Goal: Task Accomplishment & Management: Complete application form

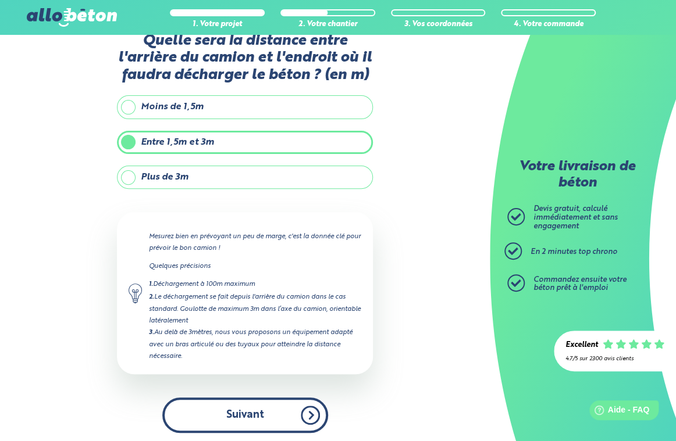
click at [269, 410] on button "Suivant" at bounding box center [245, 415] width 166 height 35
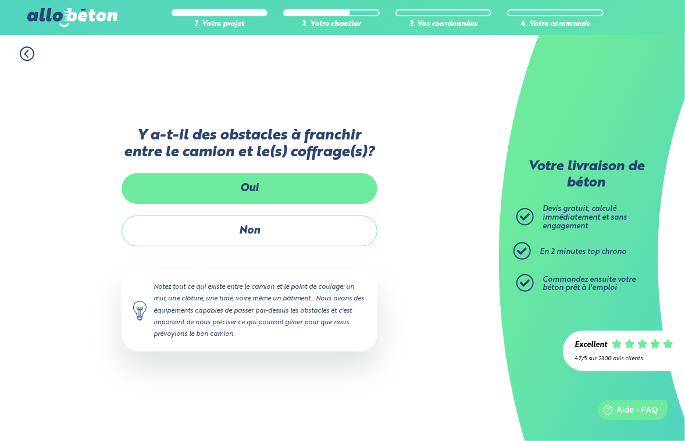
click at [255, 190] on label "Oui" at bounding box center [250, 188] width 256 height 31
click at [0, 0] on input "Oui" at bounding box center [0, 0] width 0 height 0
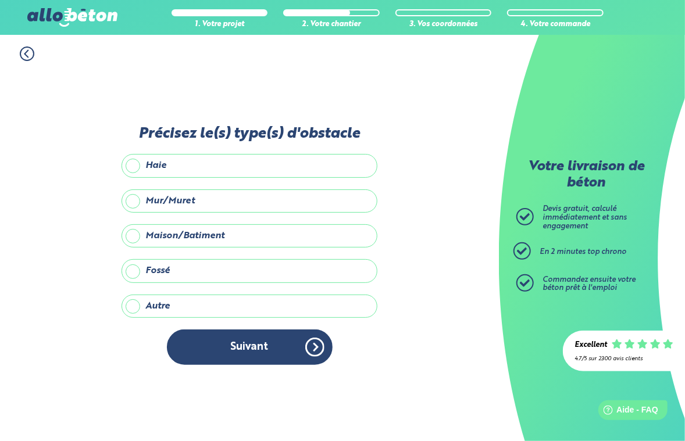
click at [138, 310] on label "Autre" at bounding box center [250, 306] width 256 height 23
click at [0, 0] on input "Autre" at bounding box center [0, 0] width 0 height 0
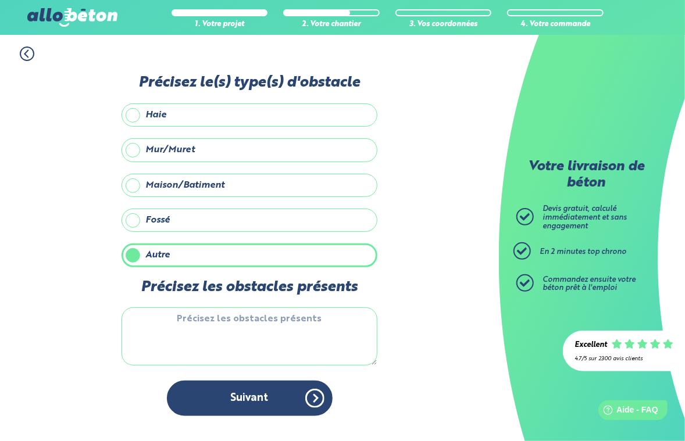
click at [161, 320] on textarea "Précisez les obstacles présents" at bounding box center [250, 337] width 256 height 58
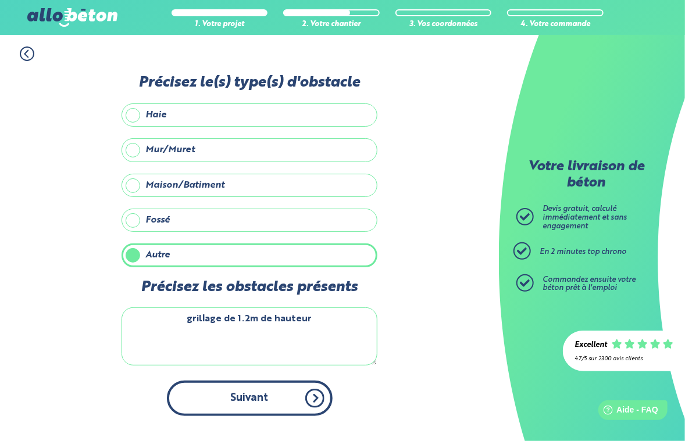
click at [257, 401] on button "Suivant" at bounding box center [250, 398] width 166 height 35
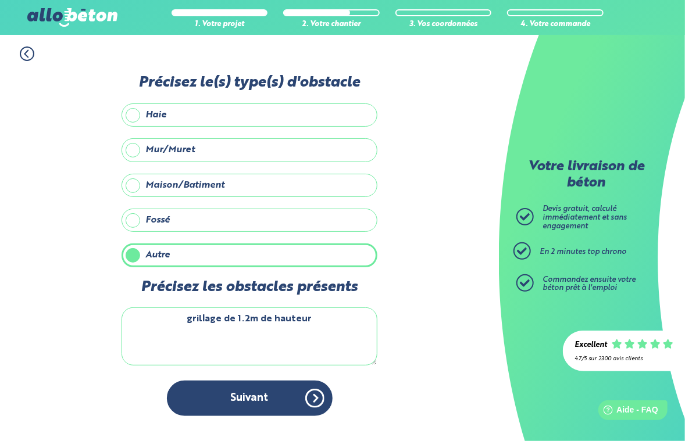
click at [320, 320] on textarea "grillage de 1.2m de hauteur" at bounding box center [250, 337] width 256 height 58
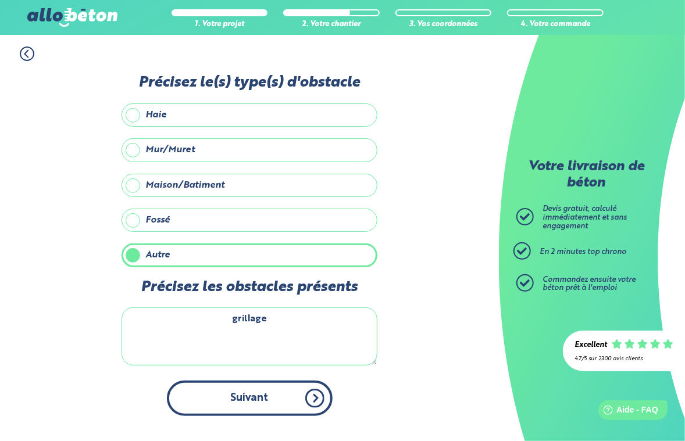
type textarea "grillage"
click at [252, 393] on button "Suivant" at bounding box center [250, 398] width 166 height 35
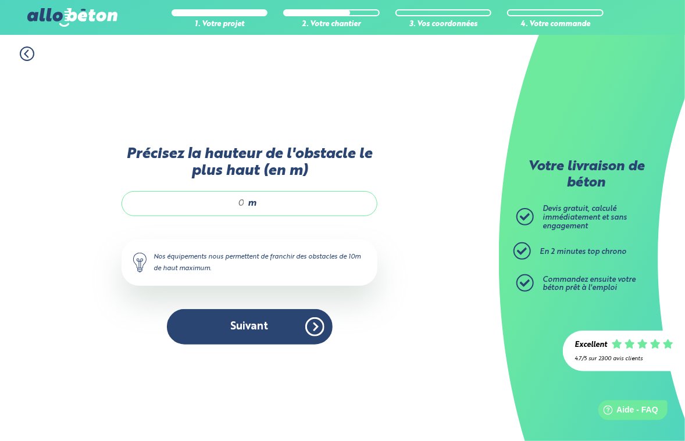
click at [217, 201] on input "Précisez la hauteur de l'obstacle le plus haut (en m)" at bounding box center [189, 204] width 111 height 12
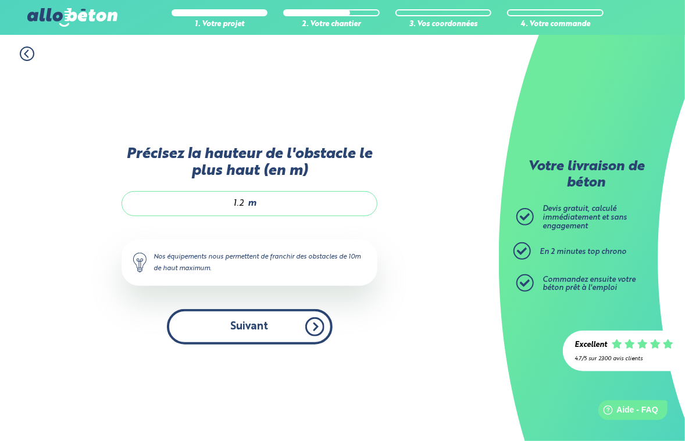
type input "1.2"
click at [267, 321] on button "Suivant" at bounding box center [250, 326] width 166 height 35
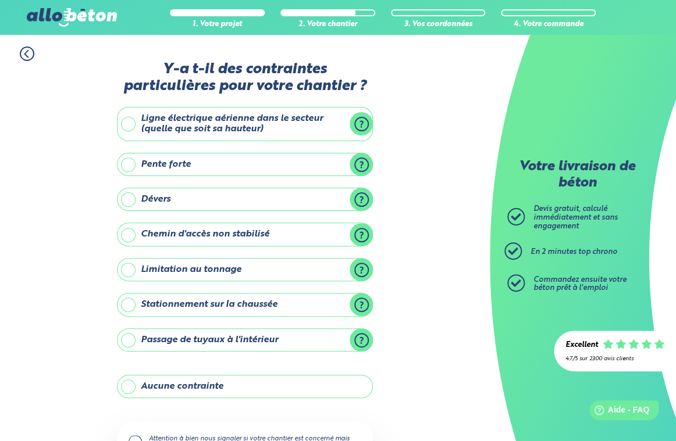
click at [366, 198] on label "Dévers" at bounding box center [245, 199] width 256 height 23
click at [0, 0] on input "Dévers" at bounding box center [0, 0] width 0 height 0
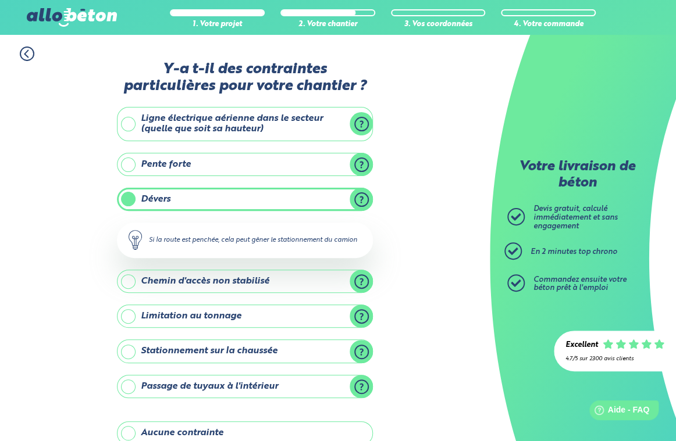
click at [130, 197] on label "Dévers" at bounding box center [245, 199] width 256 height 23
click at [0, 0] on input "Dévers" at bounding box center [0, 0] width 0 height 0
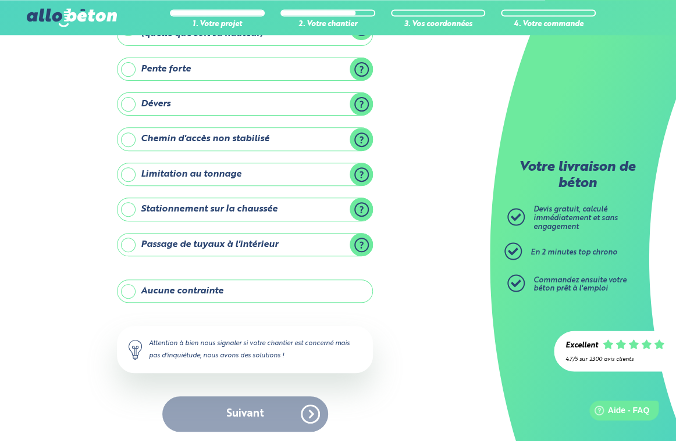
scroll to position [95, 0]
click at [128, 291] on label "Aucune contrainte" at bounding box center [245, 291] width 256 height 23
click at [0, 0] on input "Aucune contrainte" at bounding box center [0, 0] width 0 height 0
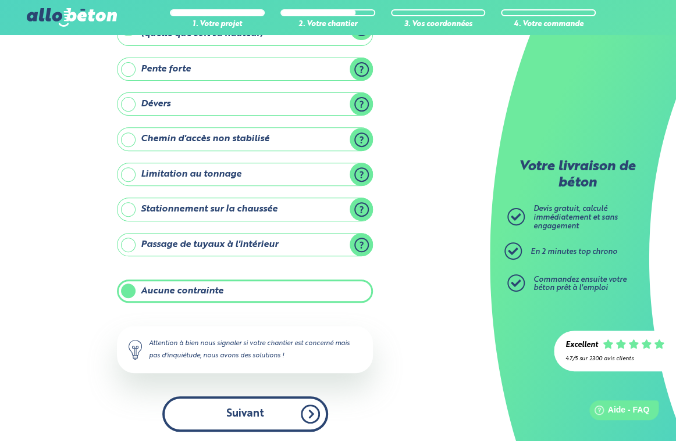
click at [234, 410] on button "Suivant" at bounding box center [245, 414] width 166 height 35
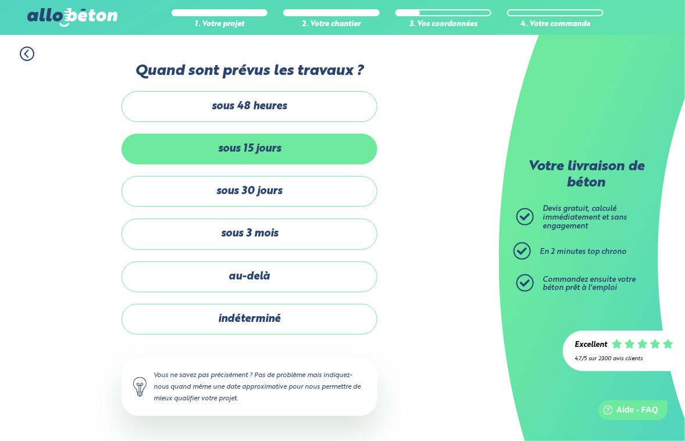
click at [254, 150] on label "sous 15 jours" at bounding box center [250, 149] width 256 height 31
click at [0, 0] on input "sous 15 jours" at bounding box center [0, 0] width 0 height 0
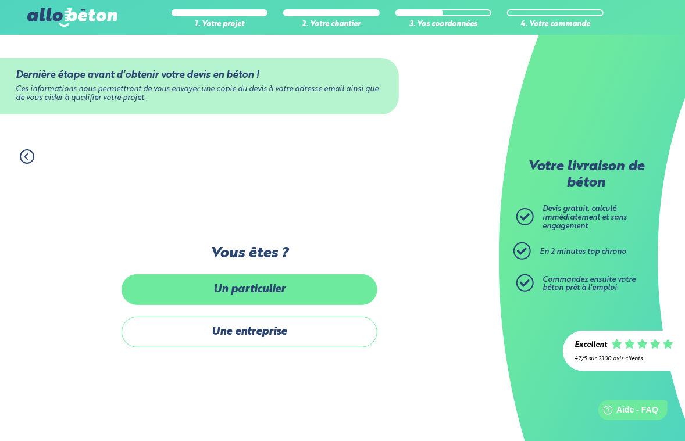
click at [245, 293] on label "Un particulier" at bounding box center [250, 289] width 256 height 31
click at [0, 0] on input "Un particulier" at bounding box center [0, 0] width 0 height 0
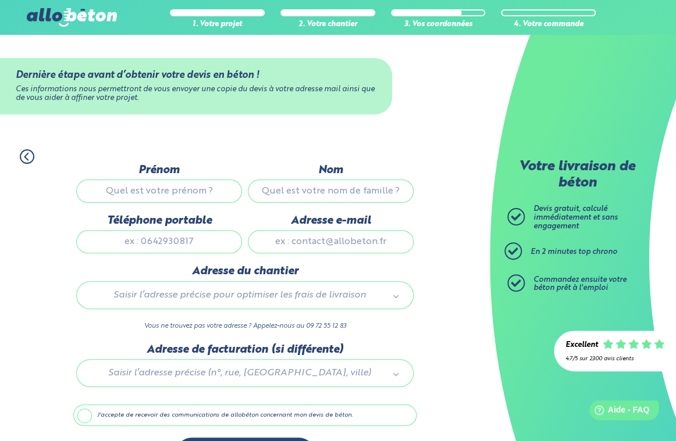
click at [162, 192] on input "Prénom" at bounding box center [159, 191] width 166 height 23
type input "francois"
click at [320, 192] on input "Nom" at bounding box center [331, 191] width 166 height 23
type input "amaru"
click at [171, 244] on input "Téléphone portable" at bounding box center [159, 241] width 166 height 23
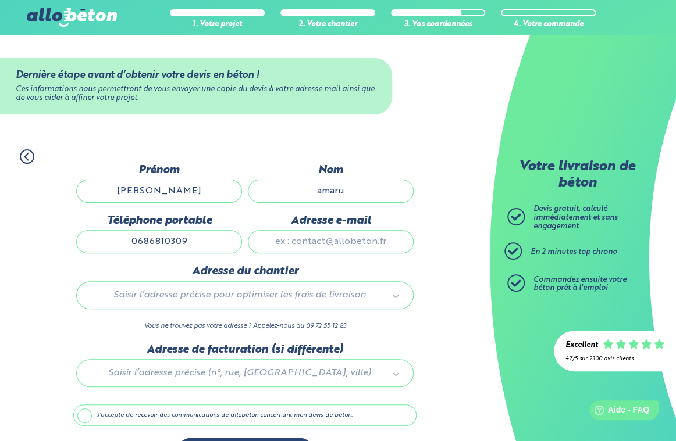
type input "0686810309"
click at [290, 244] on input "Adresse e-mail" at bounding box center [331, 241] width 166 height 23
type input "francoisamaru7@gmail.com"
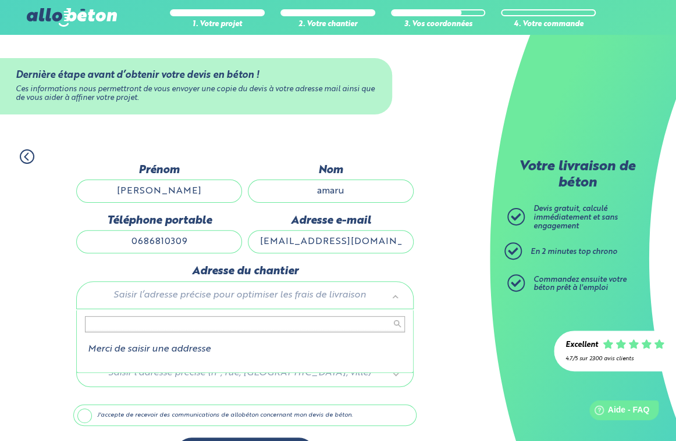
click at [129, 295] on body "09 72 55 12 83 Conseils et Appel Gratuits nos produits le béton prêt à l'emploi…" at bounding box center [338, 240] width 676 height 480
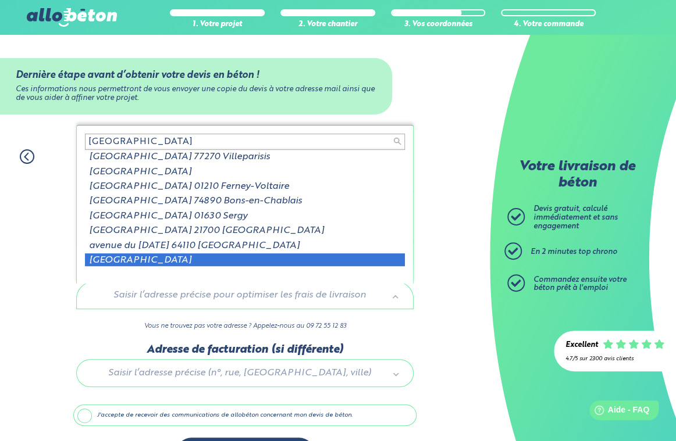
scroll to position [2, 0]
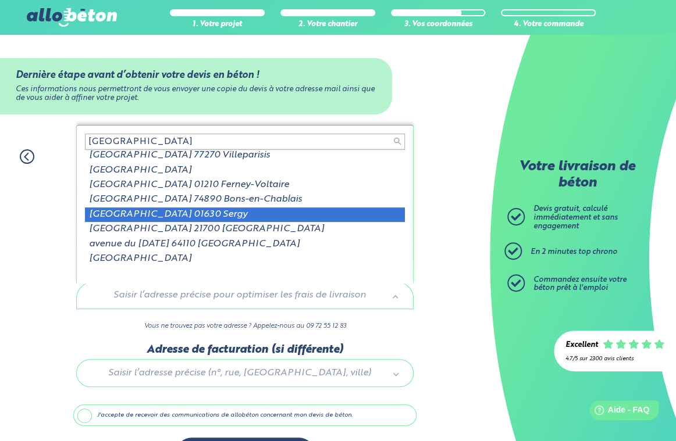
type input "945 avenue du jura"
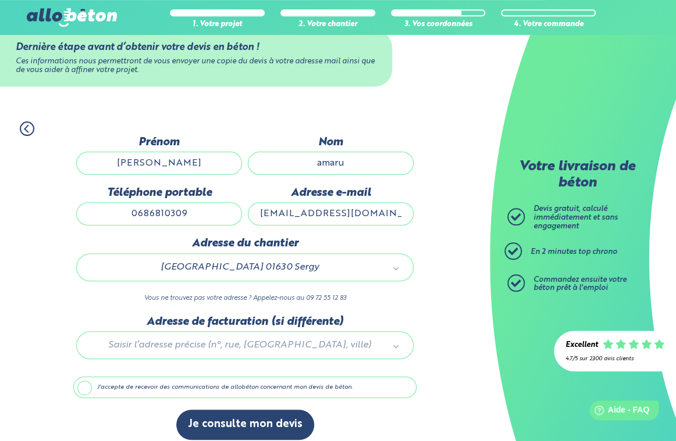
scroll to position [41, 0]
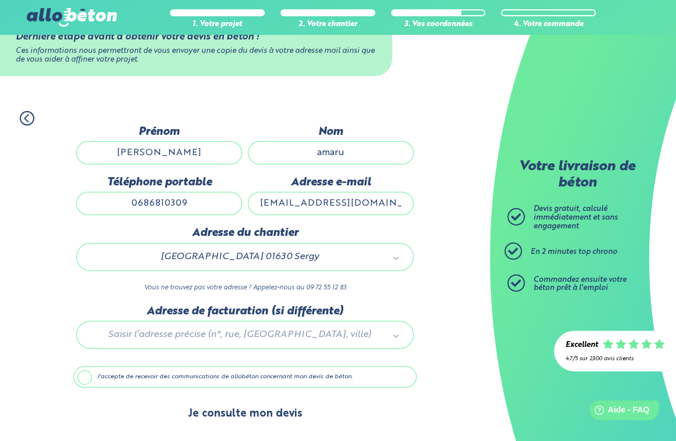
click at [260, 415] on button "Je consulte mon devis" at bounding box center [245, 414] width 138 height 30
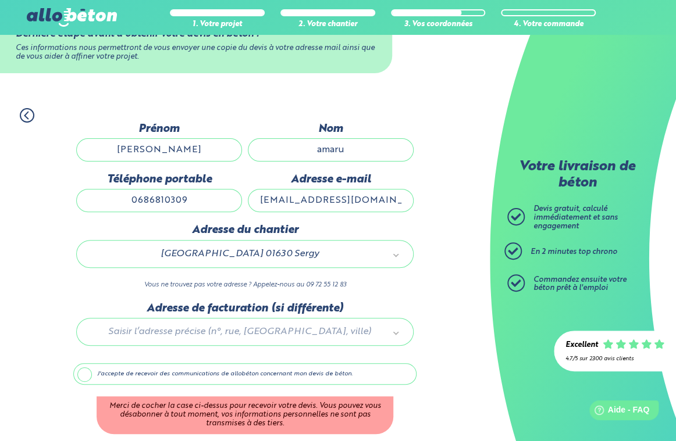
click at [83, 378] on label "J'accepte de recevoir des communications de allobéton concernant mon devis de b…" at bounding box center [244, 374] width 343 height 22
click at [92, 375] on label "J'accepte de recevoir des communications de allobéton concernant mon devis de b…" at bounding box center [244, 374] width 343 height 22
click at [0, 0] on input "J'accepte de recevoir des communications de allobéton concernant mon devis de b…" at bounding box center [0, 0] width 0 height 0
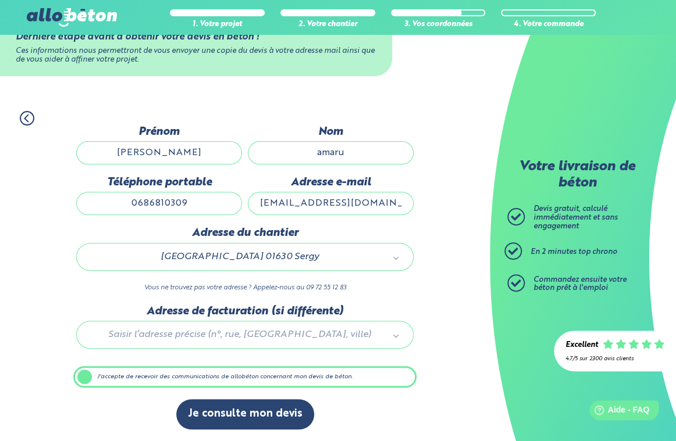
scroll to position [41, 0]
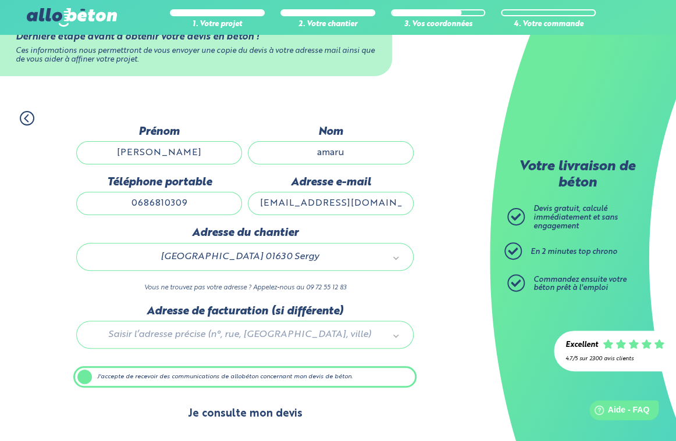
click at [239, 417] on button "Je consulte mon devis" at bounding box center [245, 414] width 138 height 30
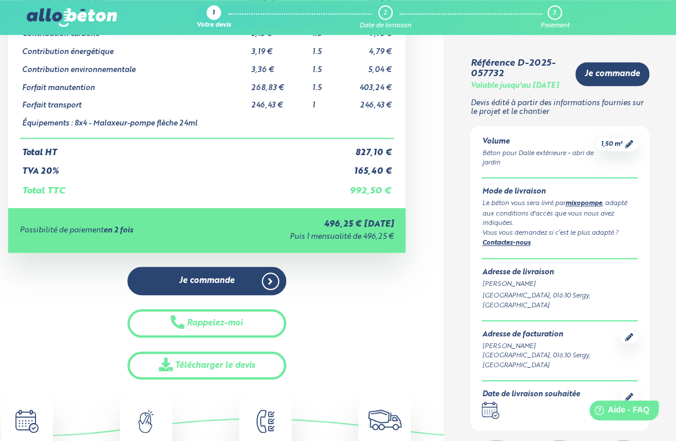
scroll to position [184, 0]
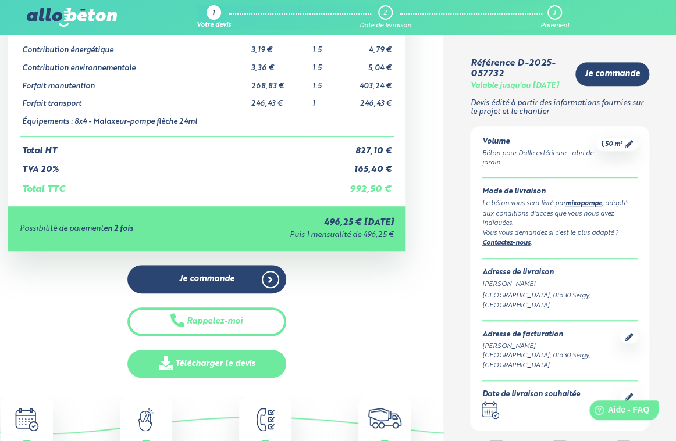
click at [206, 350] on link "Télécharger le devis" at bounding box center [206, 364] width 159 height 28
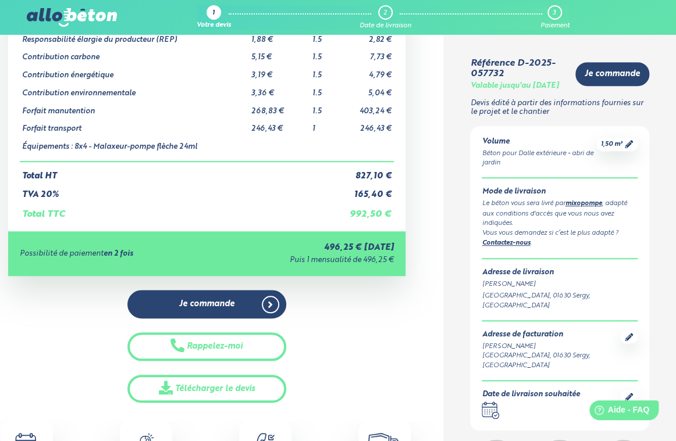
scroll to position [0, 0]
